Goal: Information Seeking & Learning: Understand process/instructions

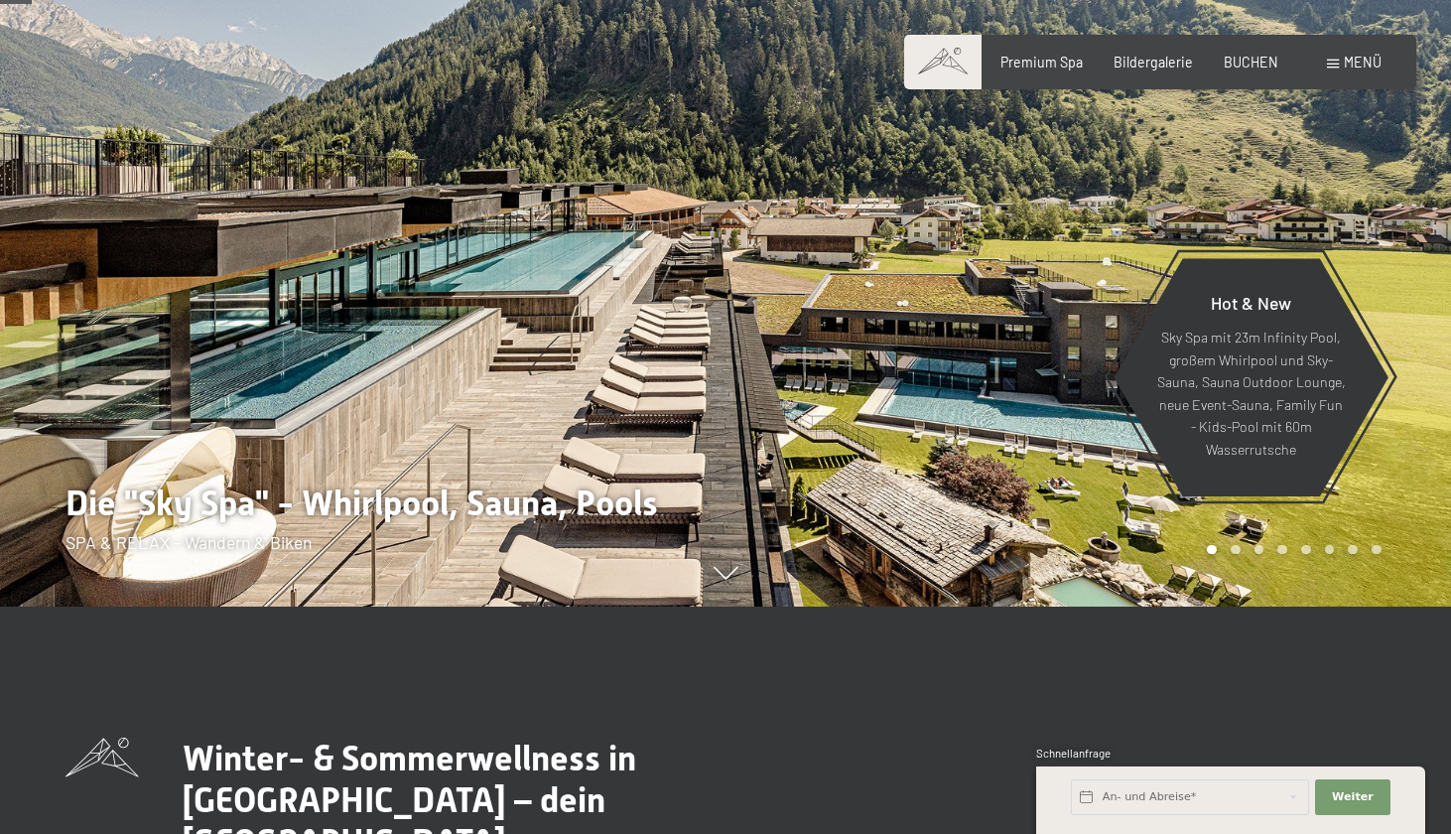
scroll to position [233, 0]
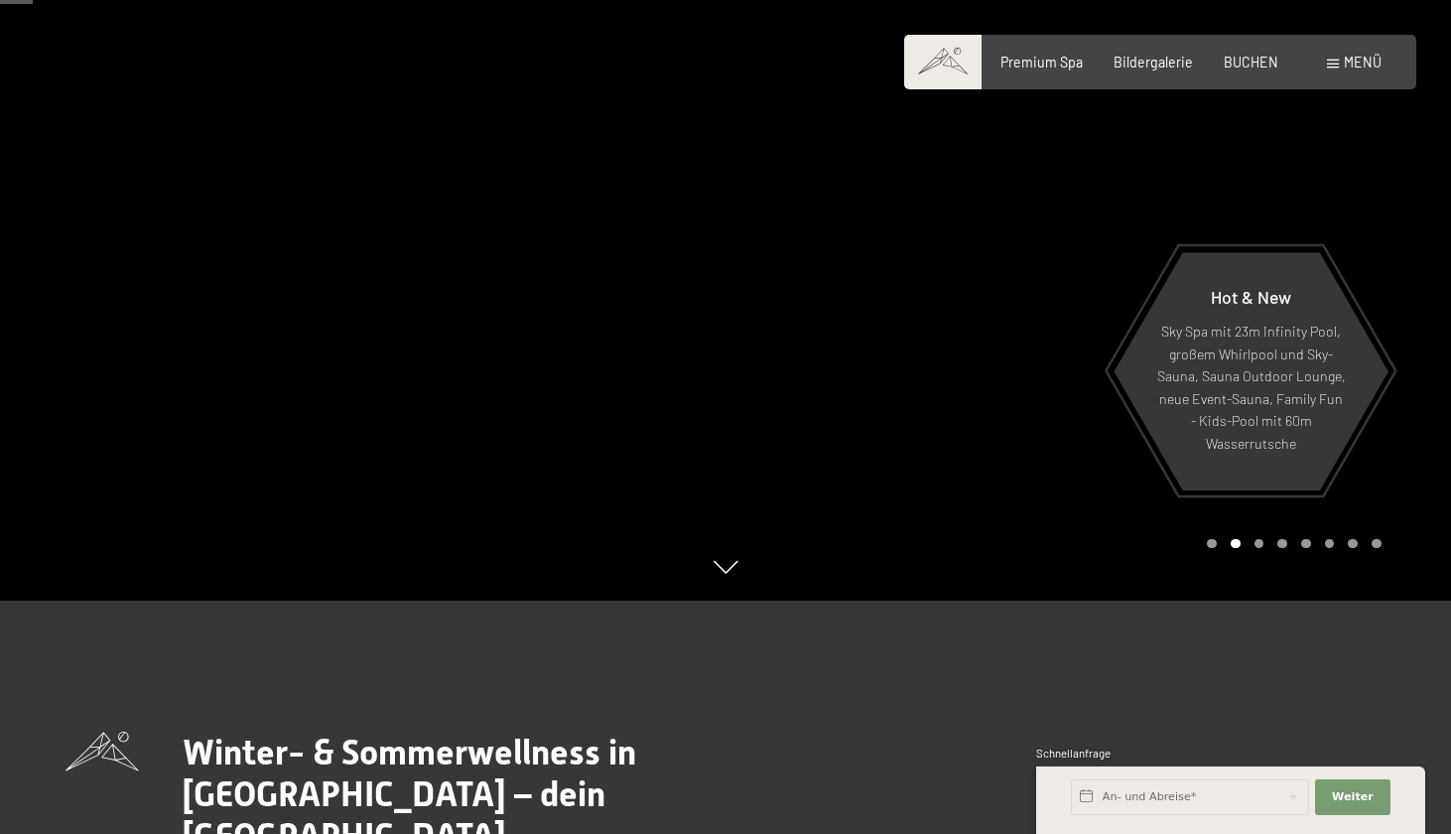
click at [722, 573] on icon at bounding box center [726, 567] width 25 height 13
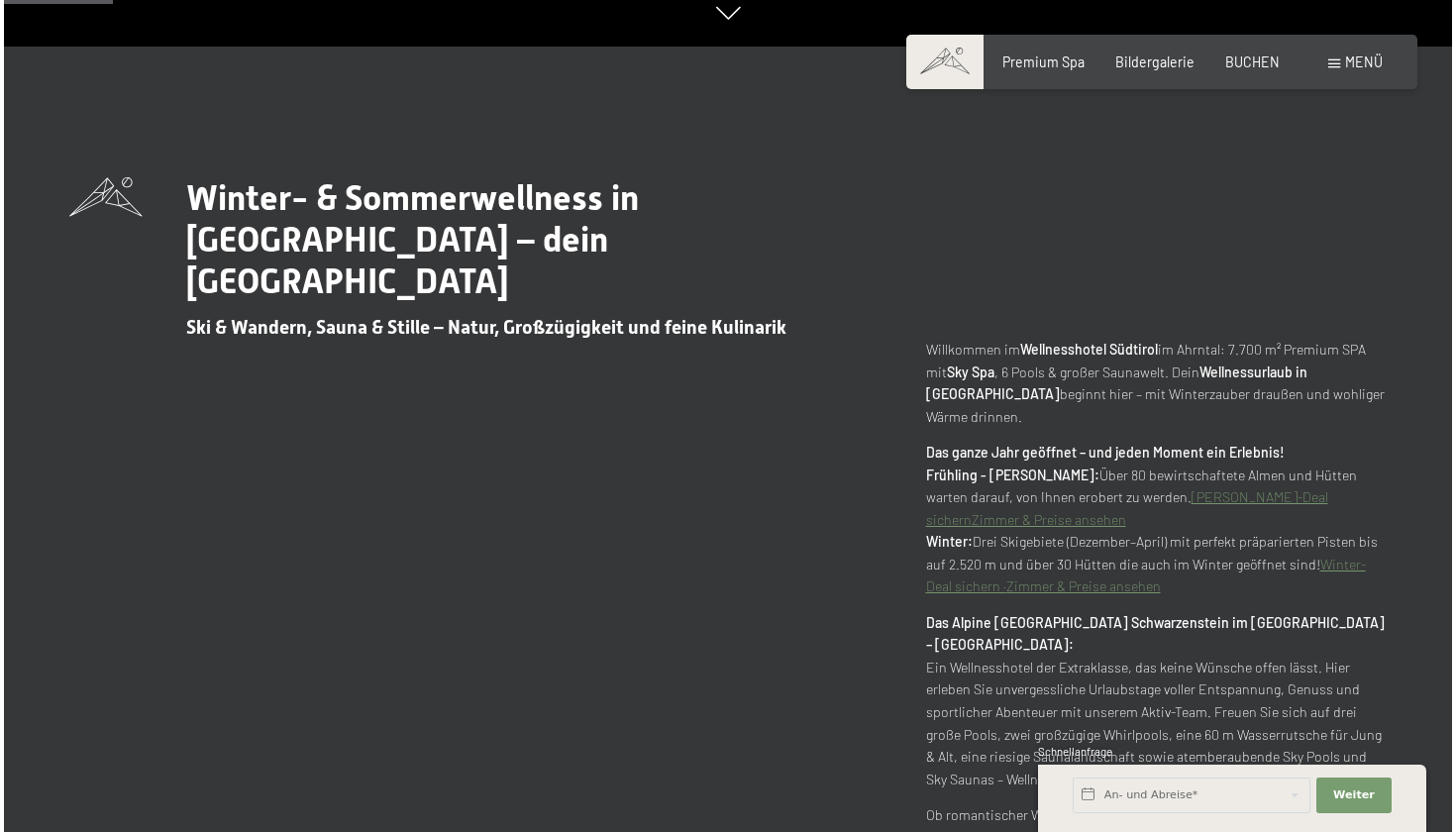
scroll to position [786, 0]
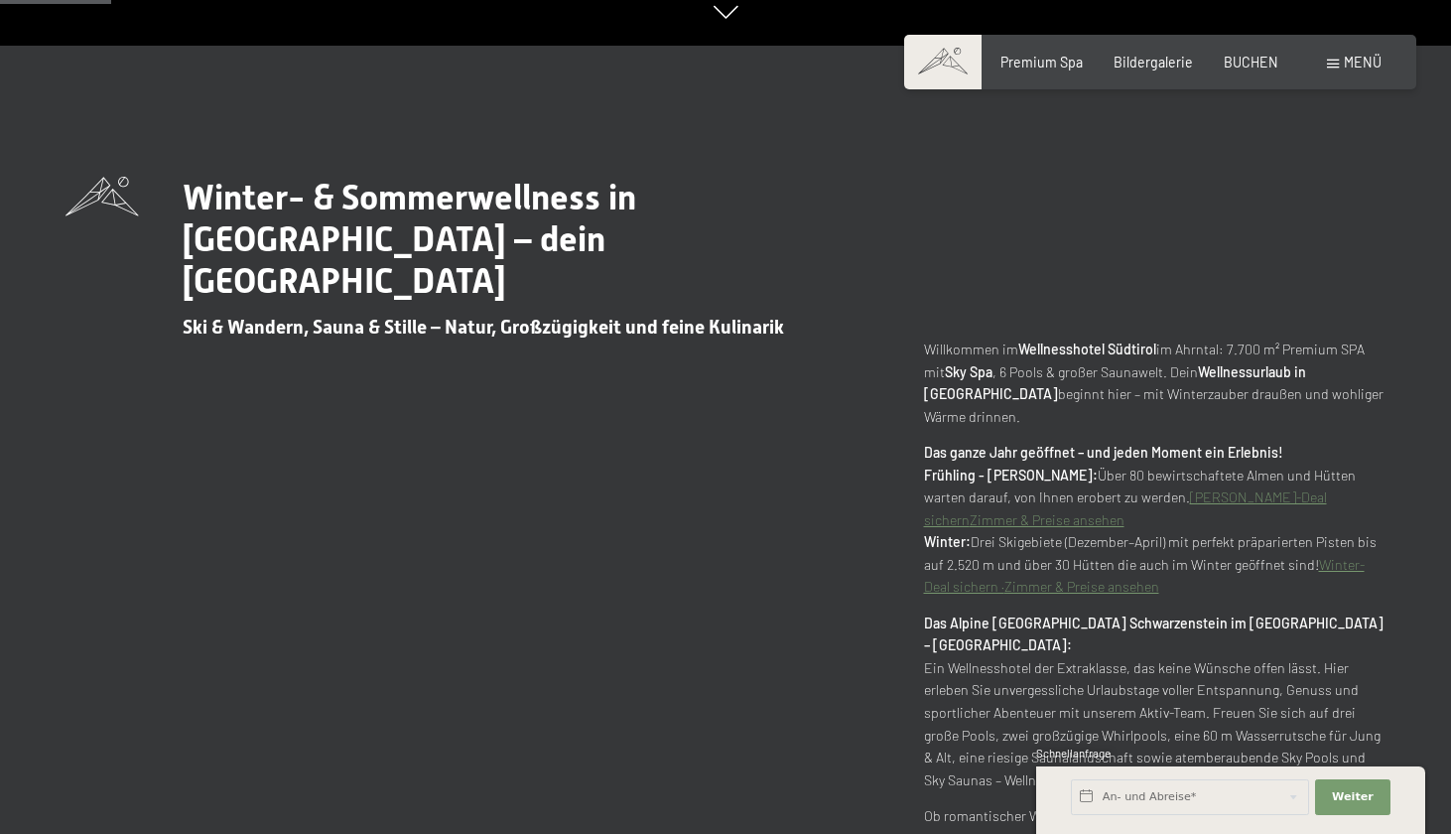
click at [1339, 66] on span at bounding box center [1333, 64] width 12 height 9
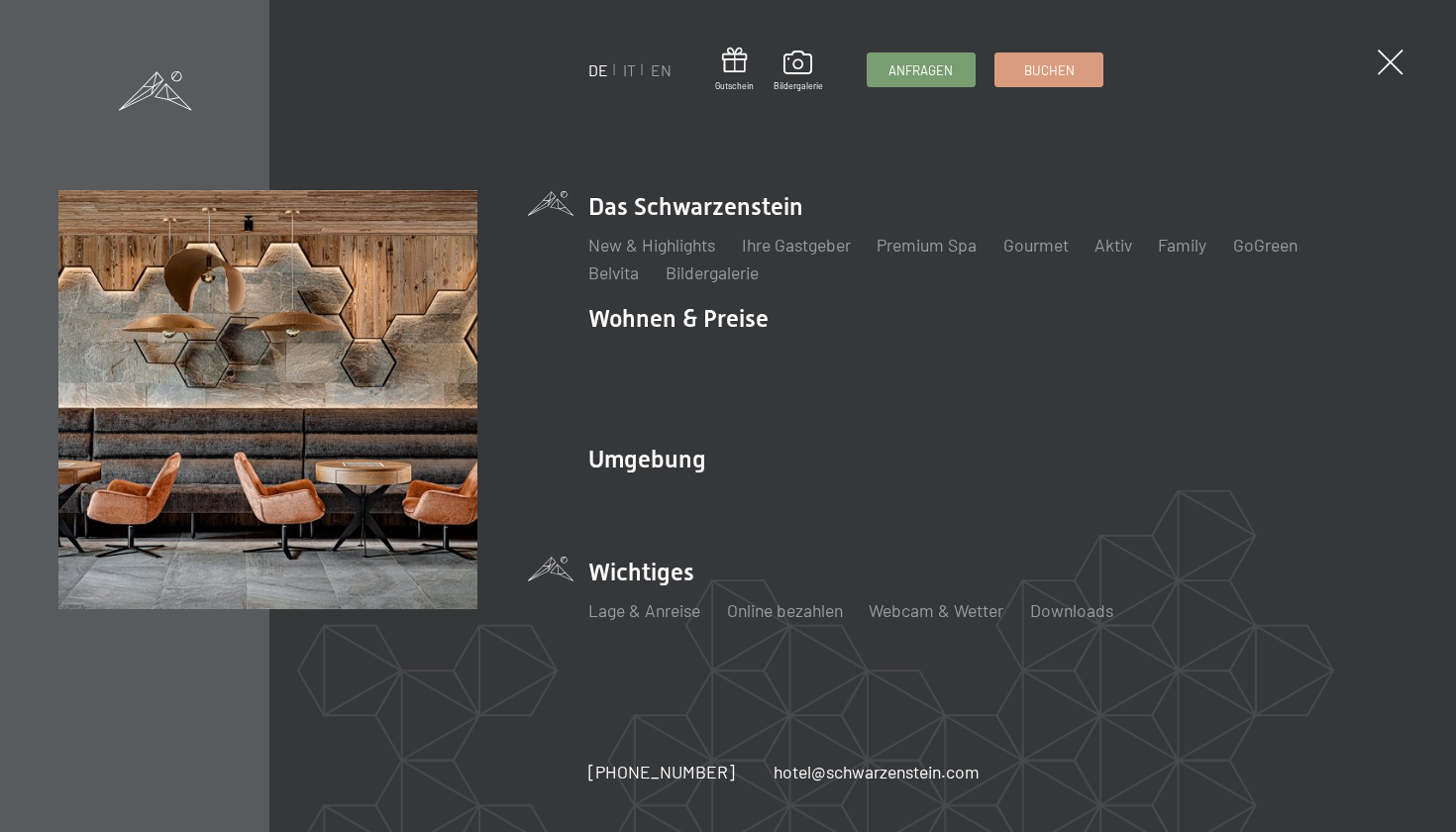
click at [656, 556] on li "Wichtiges Lage & Anreise Online bezahlen Webcam & Wetter Downloads" at bounding box center [993, 599] width 809 height 86
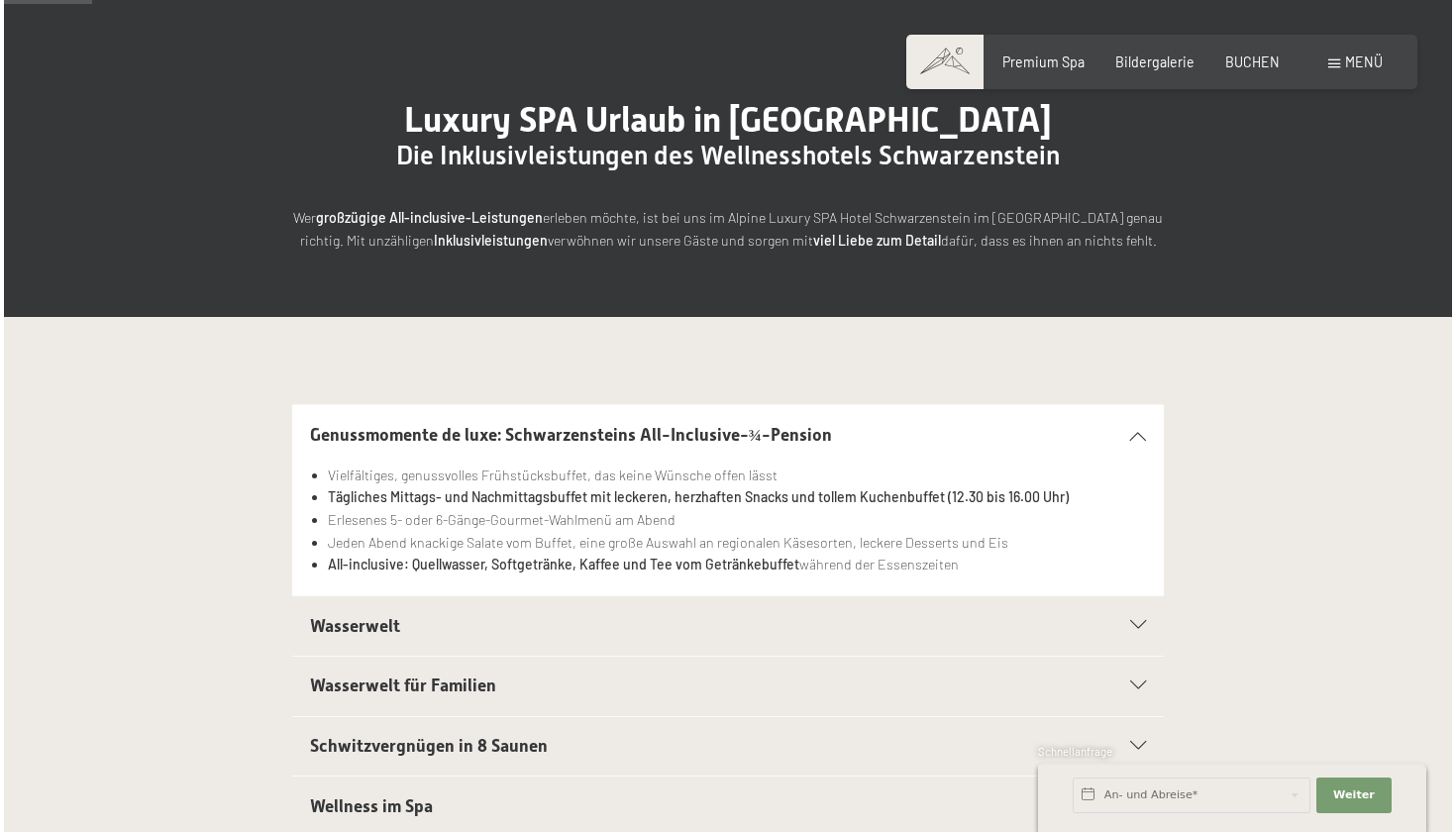
scroll to position [118, 0]
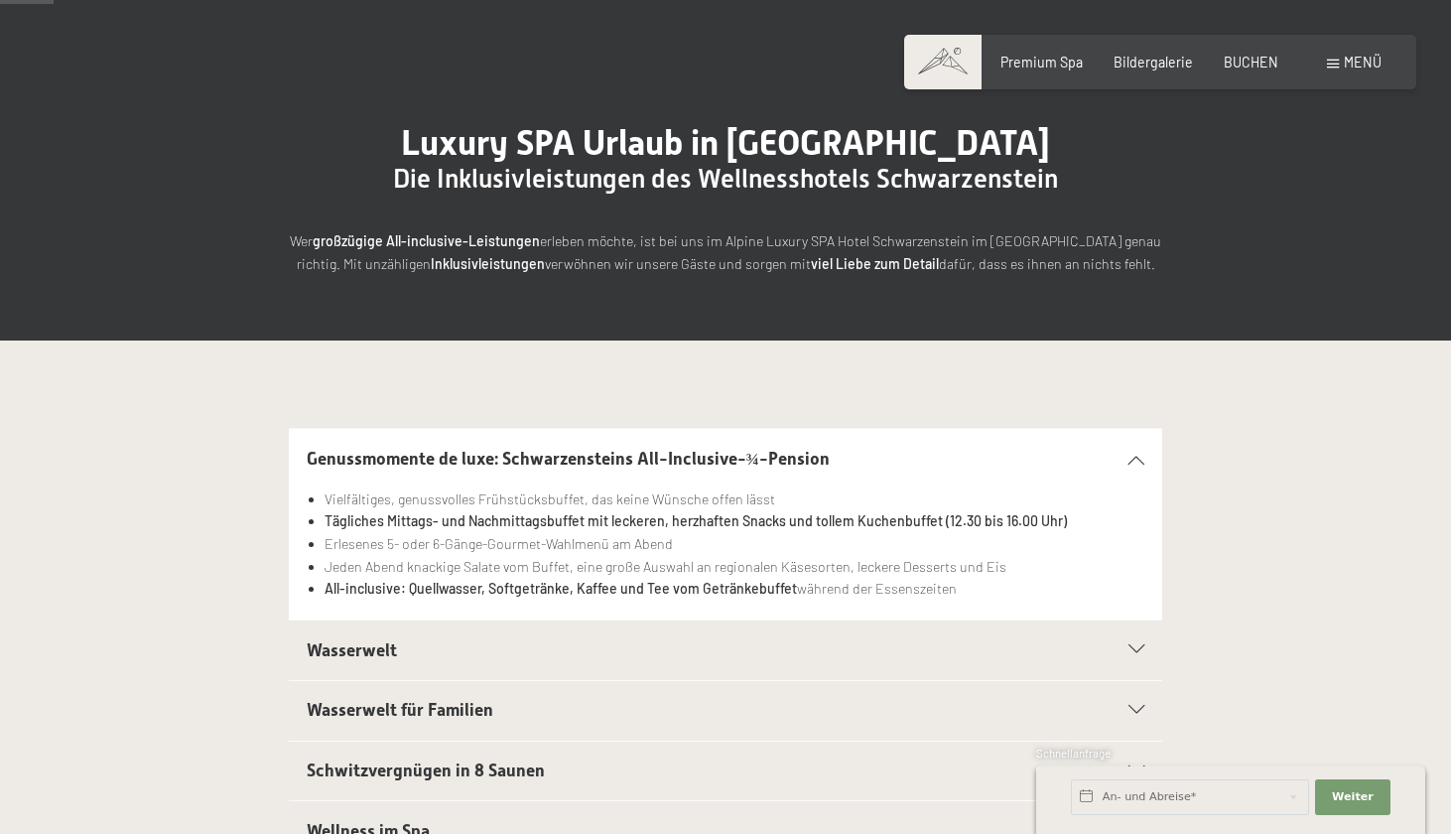
click at [1337, 61] on span at bounding box center [1333, 64] width 12 height 9
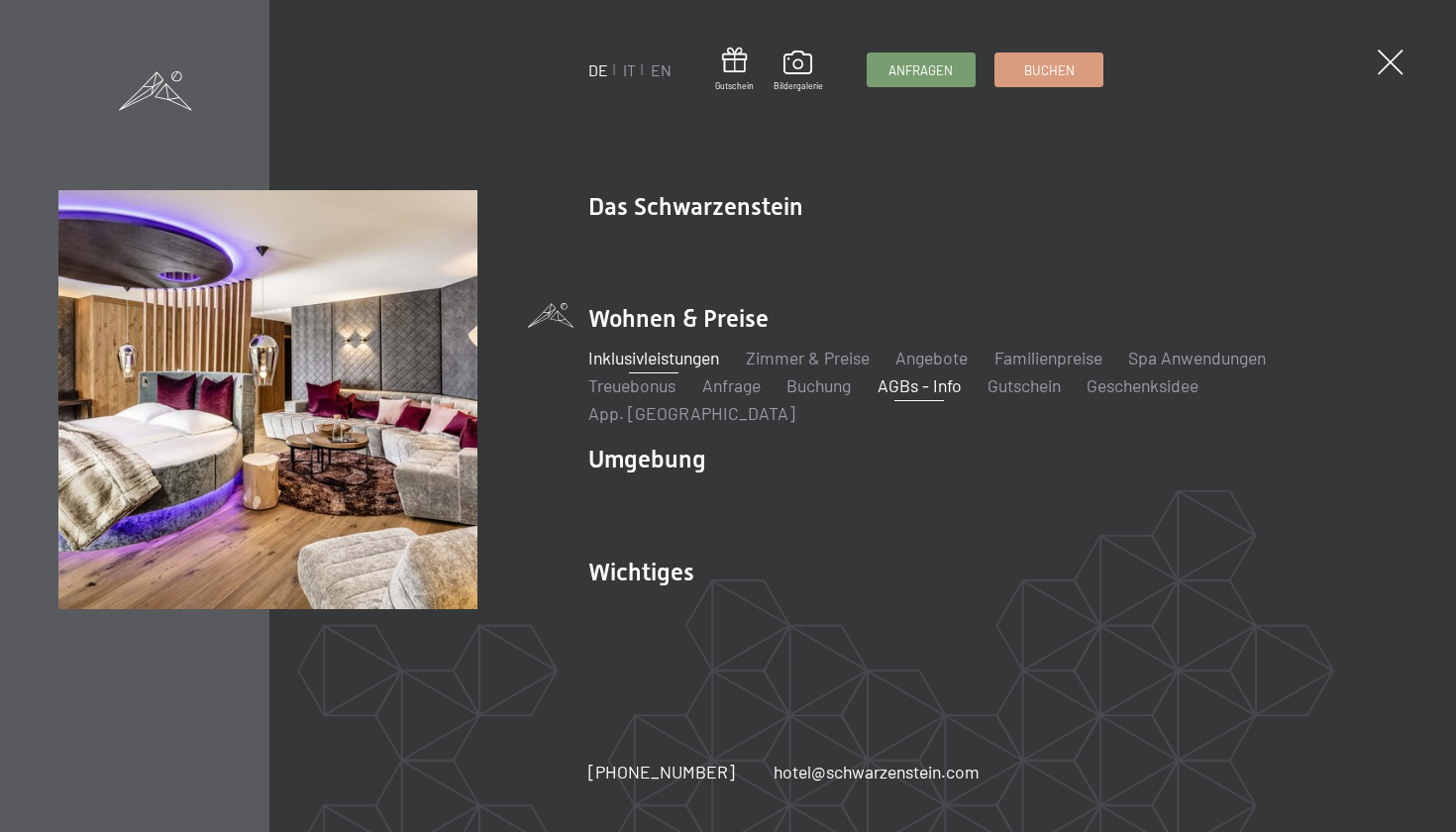
click at [921, 393] on link "AGBs - Info" at bounding box center [920, 385] width 84 height 22
